Goal: Find specific page/section: Find specific page/section

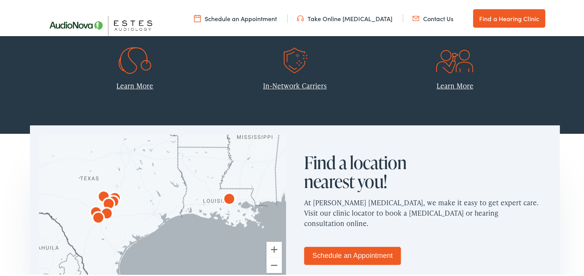
scroll to position [353, 0]
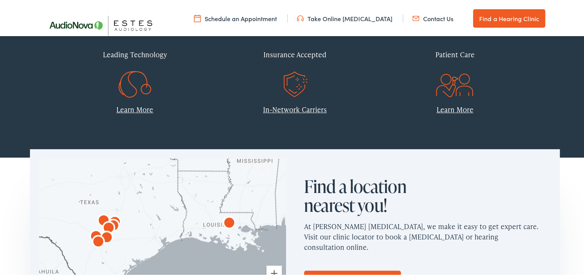
click at [507, 23] on link "Find a Hearing Clinic" at bounding box center [509, 17] width 72 height 18
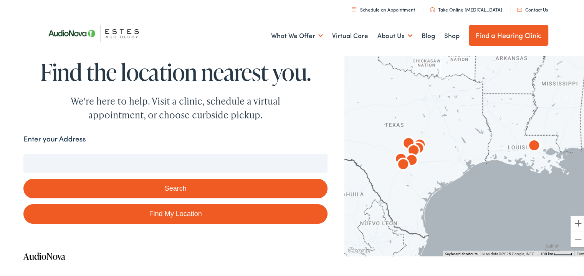
click at [60, 160] on input "Enter your Address" at bounding box center [175, 161] width 304 height 19
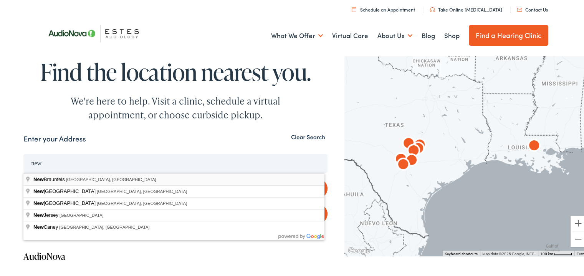
type input "[GEOGRAPHIC_DATA], [GEOGRAPHIC_DATA], [GEOGRAPHIC_DATA]"
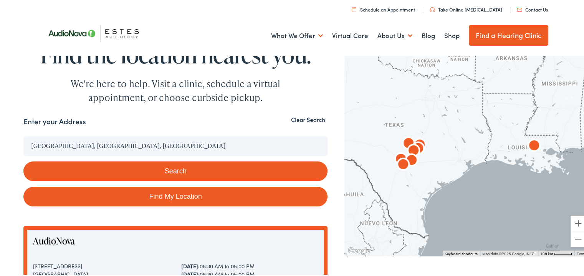
scroll to position [15, 0]
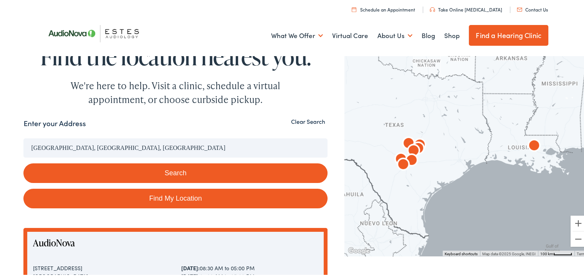
click at [177, 168] on button "Search" at bounding box center [175, 172] width 304 height 20
click at [166, 171] on button "Search" at bounding box center [175, 172] width 304 height 20
click at [573, 221] on button "Zoom in" at bounding box center [578, 221] width 15 height 15
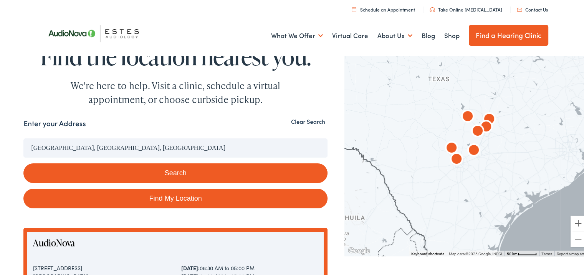
drag, startPoint x: 395, startPoint y: 145, endPoint x: 514, endPoint y: 128, distance: 120.7
click at [514, 128] on div at bounding box center [467, 153] width 245 height 202
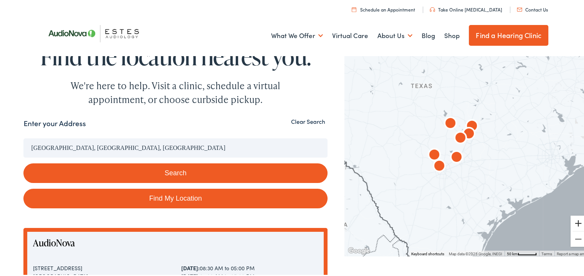
click at [572, 221] on button "Zoom in" at bounding box center [578, 221] width 15 height 15
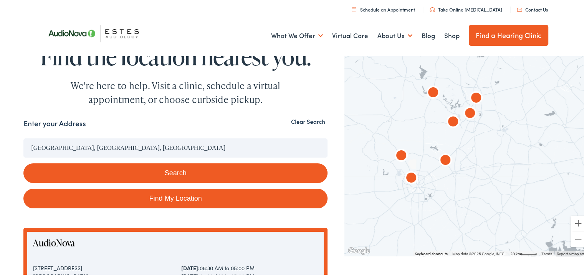
click at [443, 156] on img "AudioNova" at bounding box center [445, 159] width 18 height 18
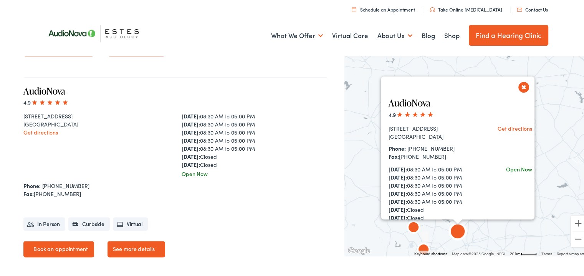
scroll to position [1172, 0]
